Goal: Task Accomplishment & Management: Use online tool/utility

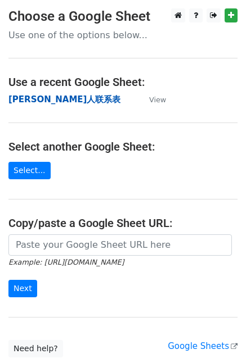
click at [36, 101] on strong "[PERSON_NAME]人联系表" at bounding box center [64, 99] width 112 height 10
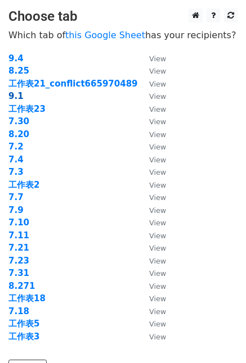
click at [16, 96] on strong "9.1" at bounding box center [15, 96] width 15 height 10
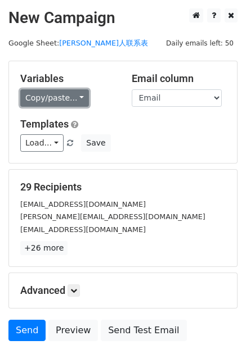
click at [78, 93] on link "Copy/paste..." at bounding box center [54, 97] width 69 height 17
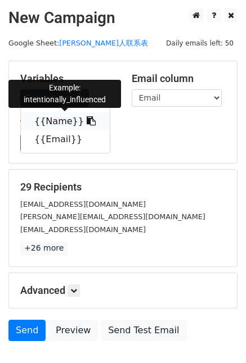
click at [87, 120] on icon at bounding box center [91, 120] width 9 height 9
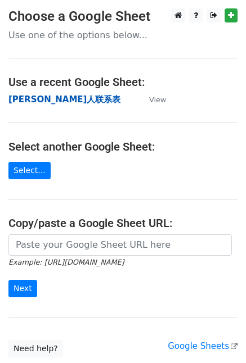
click at [34, 94] on strong "Tina红人联系表" at bounding box center [64, 99] width 112 height 10
click at [38, 99] on strong "Tina红人联系表" at bounding box center [64, 99] width 112 height 10
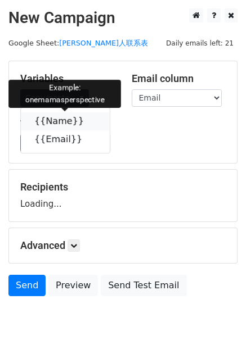
click at [74, 124] on link "{{Name}}" at bounding box center [65, 121] width 89 height 18
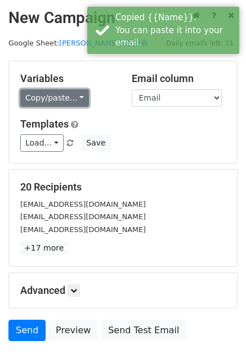
click at [72, 100] on link "Copy/paste..." at bounding box center [54, 97] width 69 height 17
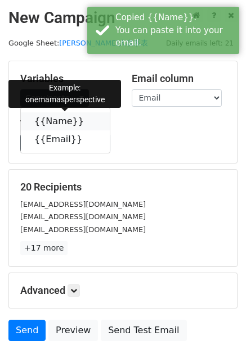
click at [87, 119] on icon at bounding box center [91, 120] width 9 height 9
